Goal: Entertainment & Leisure: Consume media (video, audio)

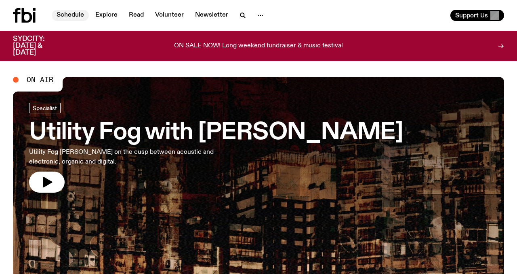
click at [66, 15] on link "Schedule" at bounding box center [70, 15] width 37 height 11
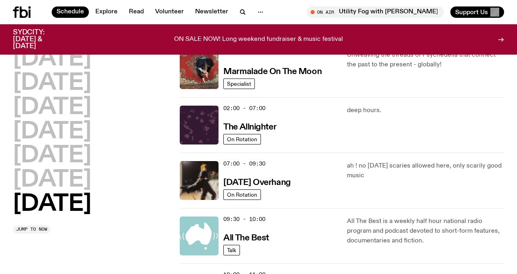
scroll to position [30, 0]
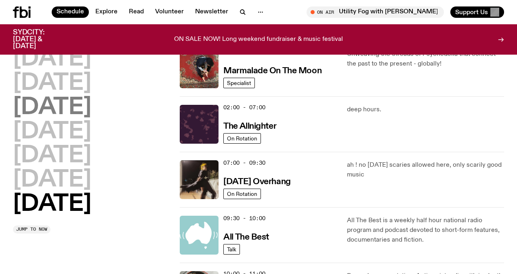
click at [50, 107] on h2 "[DATE]" at bounding box center [52, 107] width 78 height 23
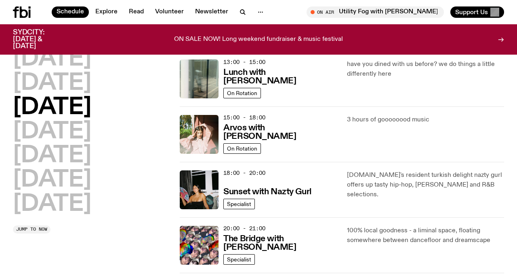
scroll to position [239, 0]
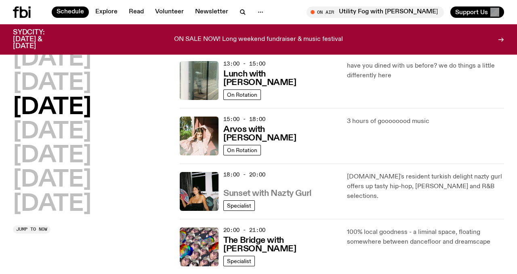
click at [279, 196] on h3 "Sunset with Nazty Gurl" at bounding box center [268, 193] width 88 height 8
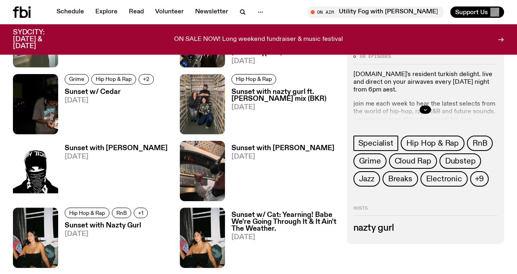
scroll to position [616, 0]
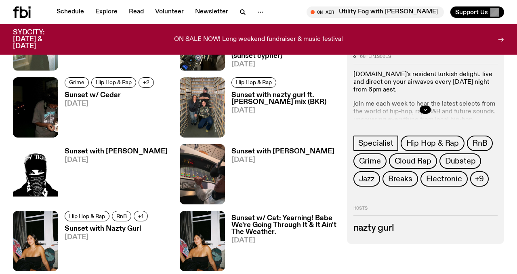
click at [94, 148] on h3 "Sunset with [PERSON_NAME]" at bounding box center [116, 151] width 103 height 7
